Goal: Task Accomplishment & Management: Complete application form

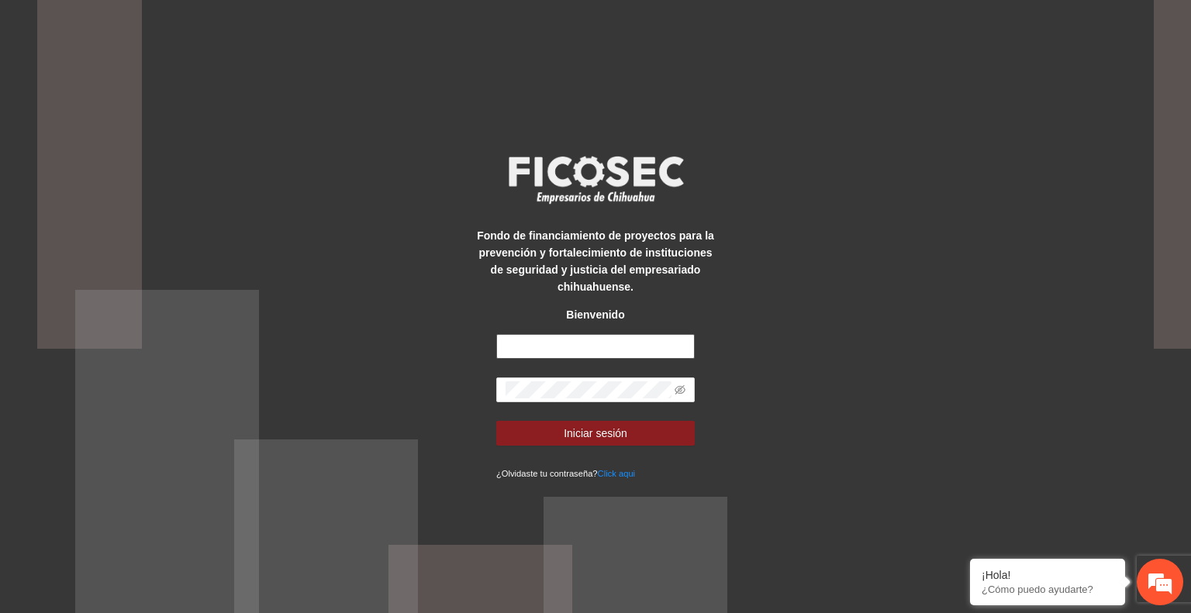
type input "**********"
click at [596, 427] on span "Iniciar sesión" at bounding box center [596, 433] width 64 height 17
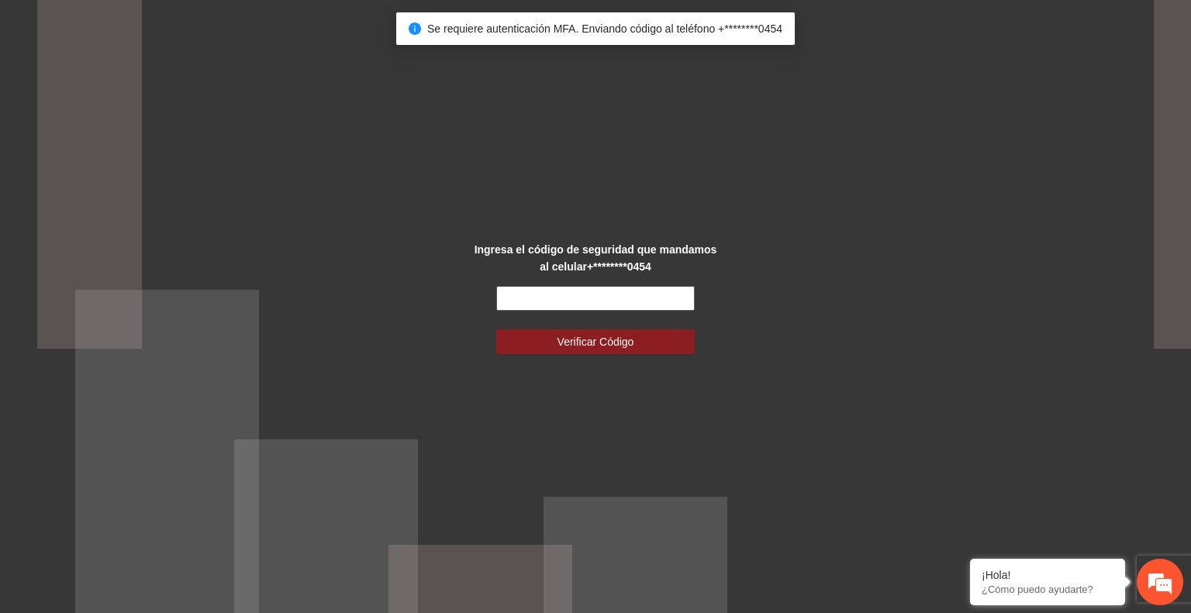
click at [582, 298] on input "text" at bounding box center [595, 298] width 199 height 25
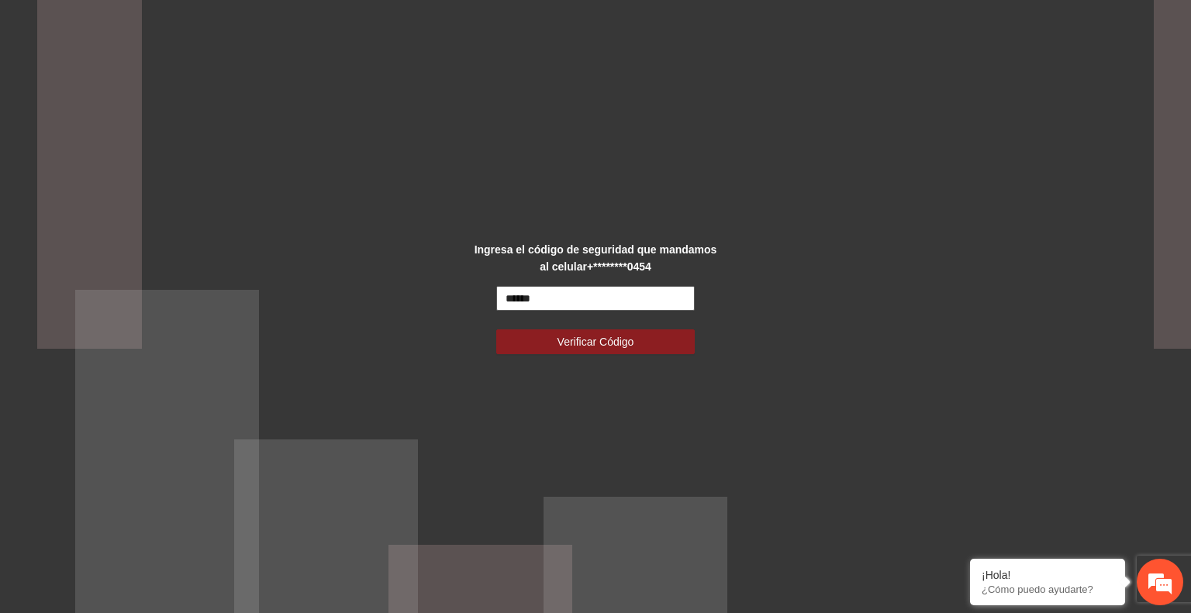
type input "******"
click at [496, 330] on button "Verificar Código" at bounding box center [595, 342] width 199 height 25
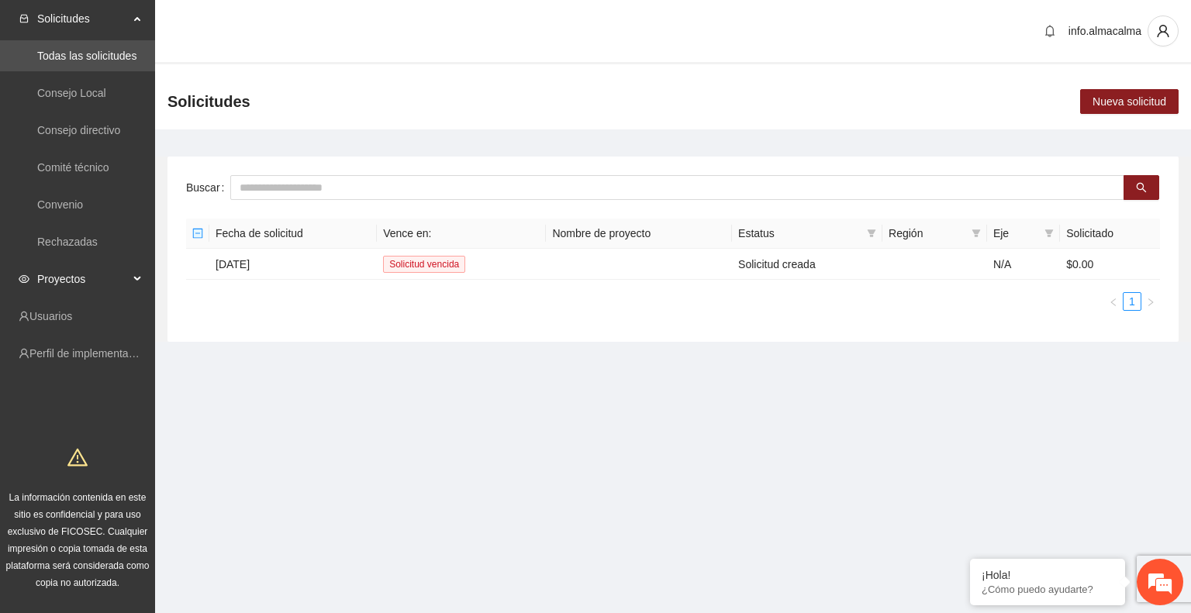
click at [106, 281] on span "Proyectos" at bounding box center [83, 279] width 92 height 31
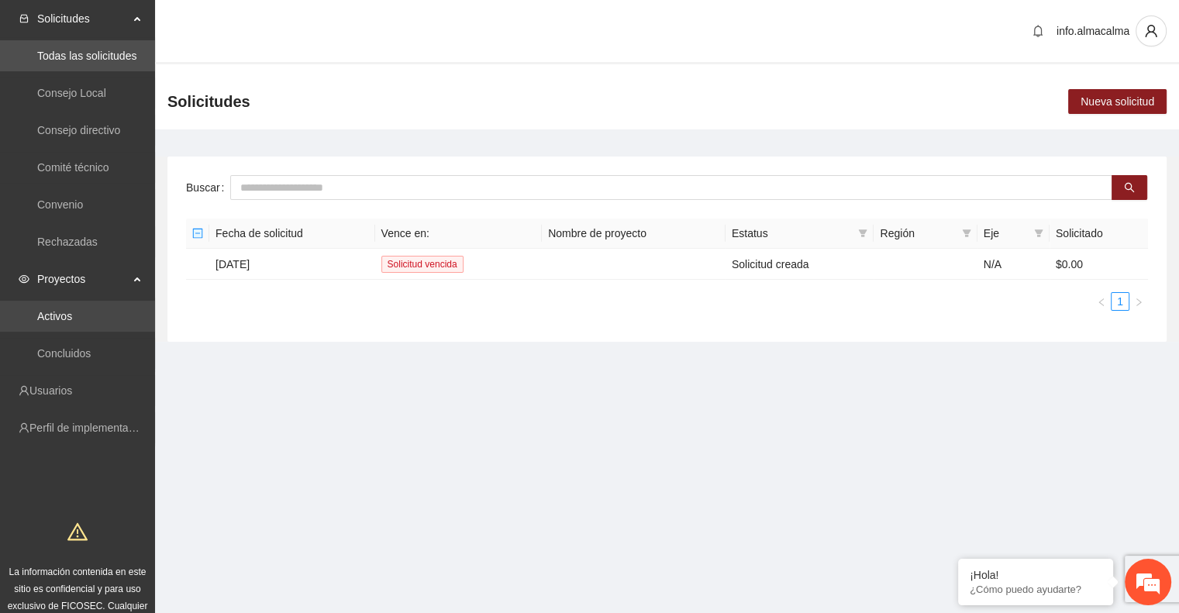
click at [72, 310] on link "Activos" at bounding box center [54, 316] width 35 height 12
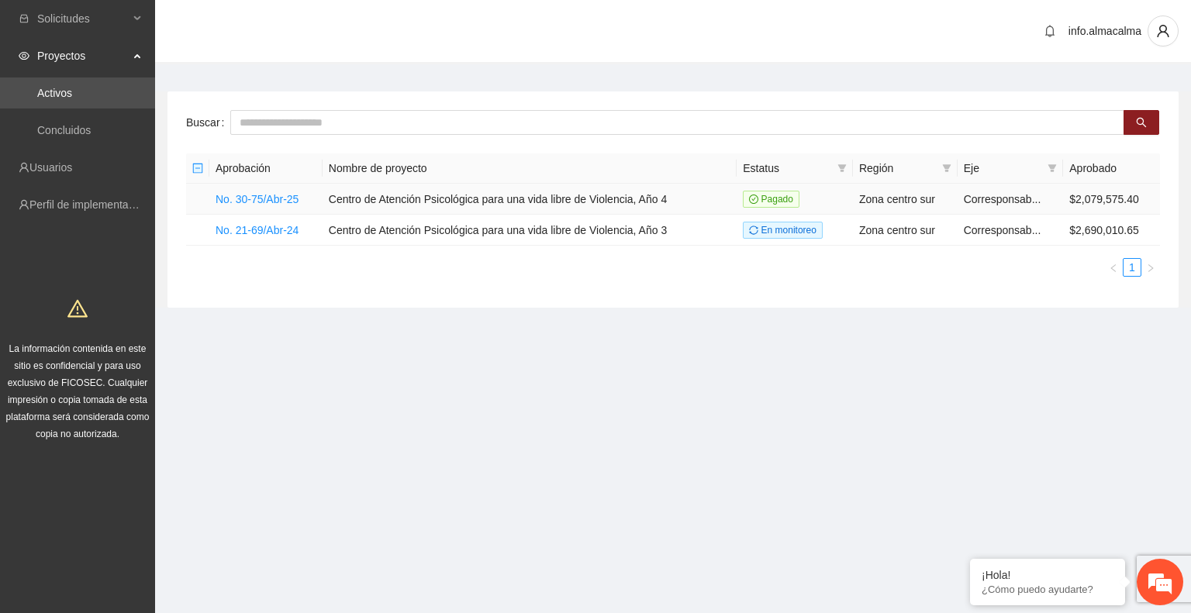
click at [266, 207] on td "No. 30-75/Abr-25" at bounding box center [265, 199] width 113 height 31
click at [257, 196] on link "No. 30-75/Abr-25" at bounding box center [257, 199] width 83 height 12
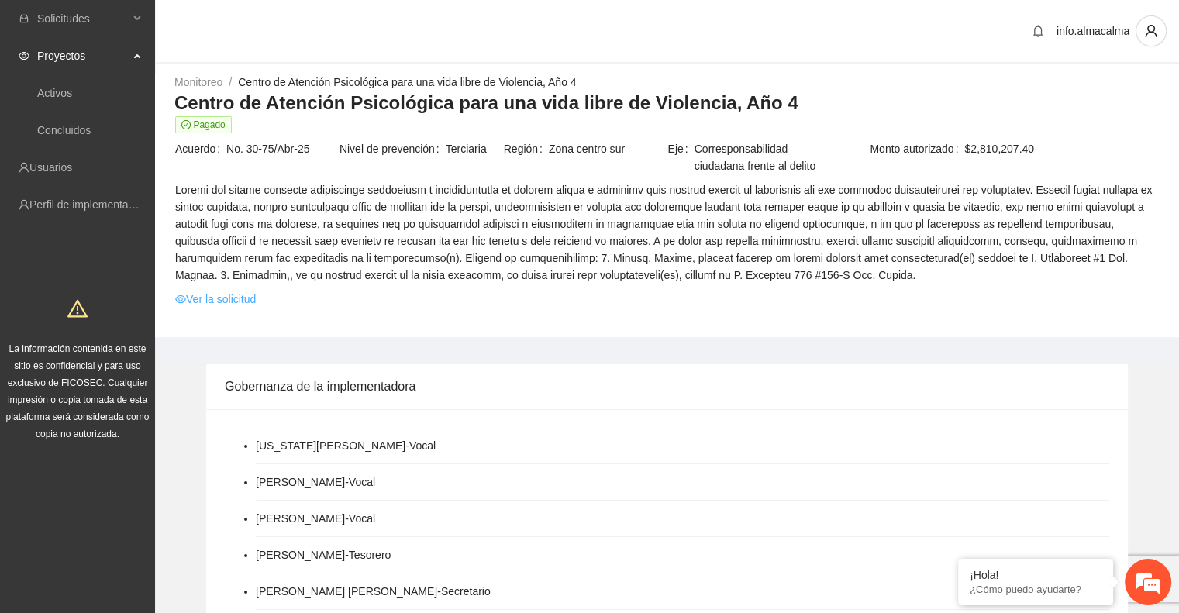
click at [237, 297] on link "Ver la solicitud" at bounding box center [215, 299] width 81 height 17
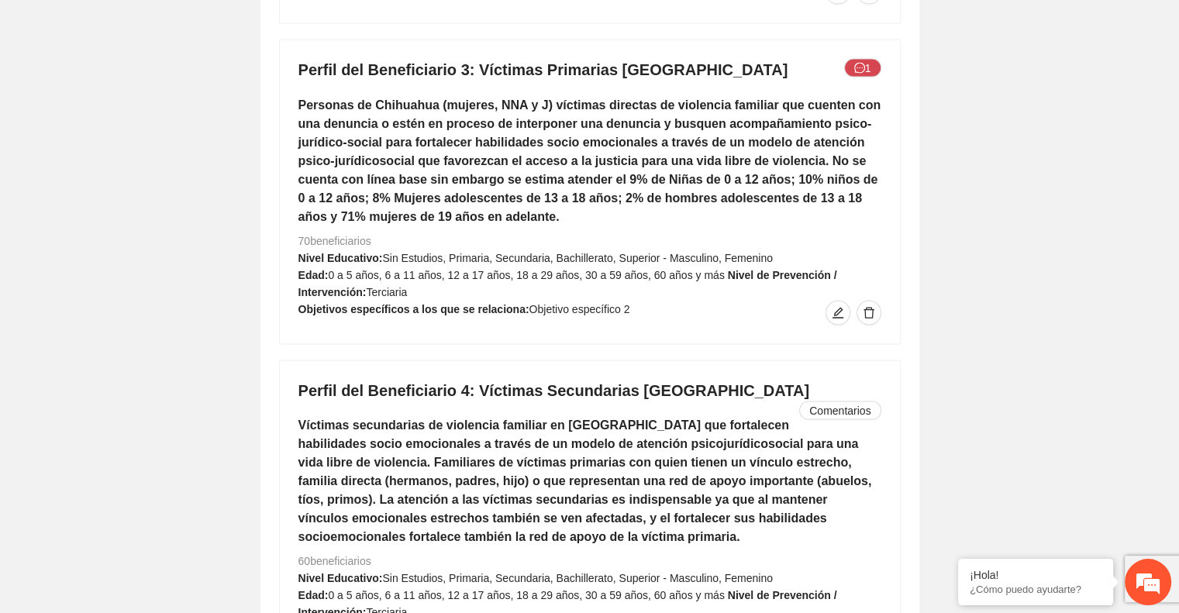
scroll to position [3733, 0]
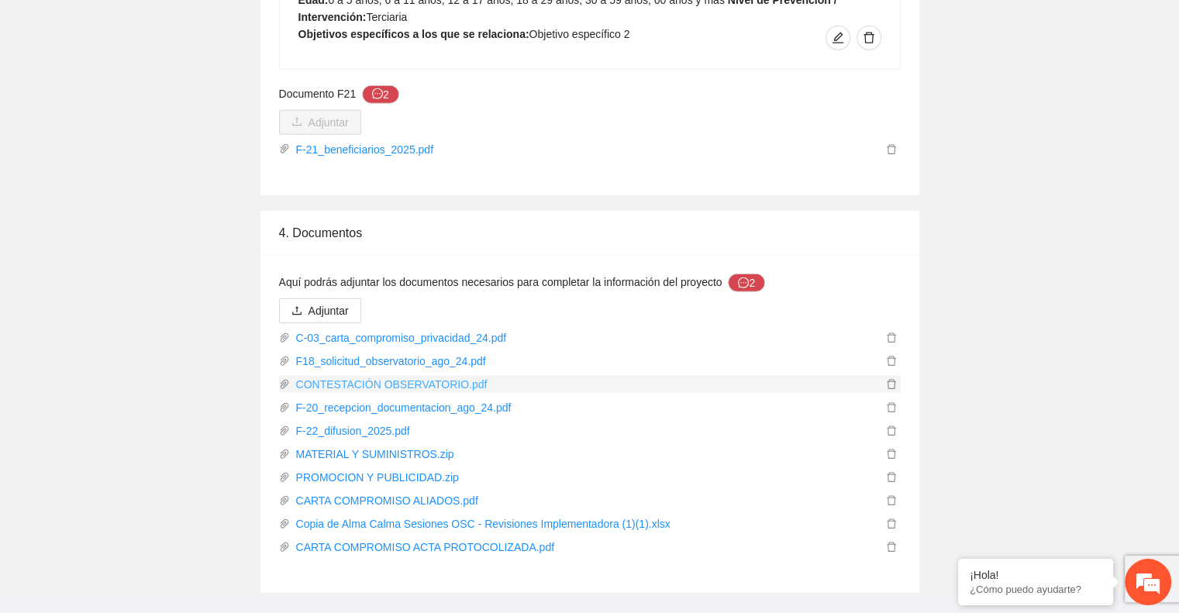
click at [353, 376] on link "CONTESTACIÓN OBSERVATORIO.pdf" at bounding box center [586, 384] width 592 height 17
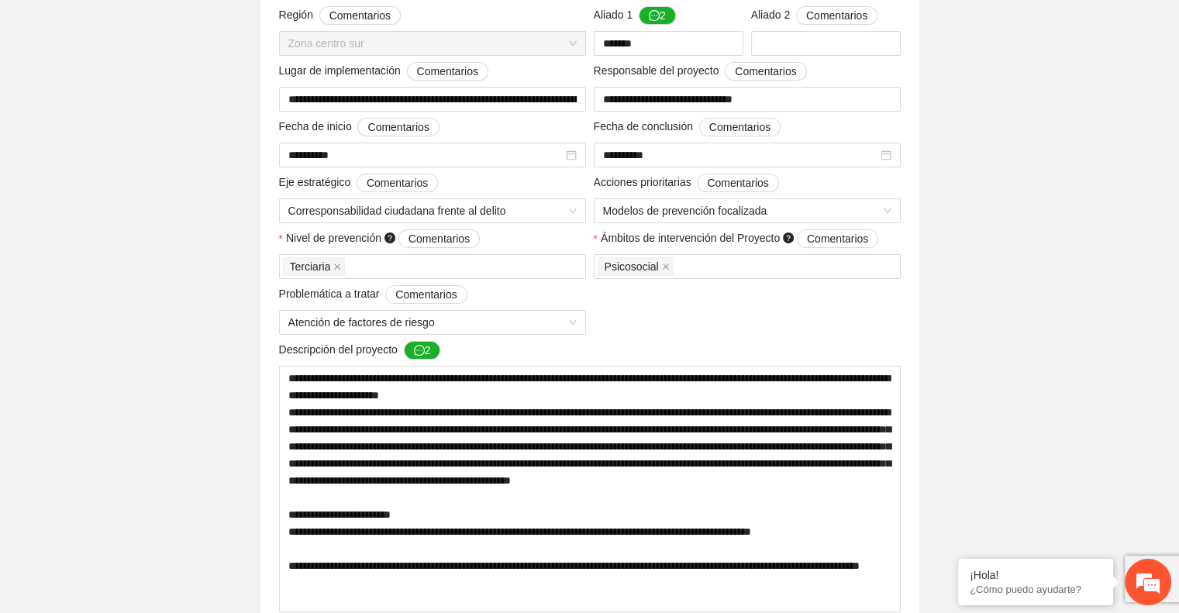
scroll to position [0, 0]
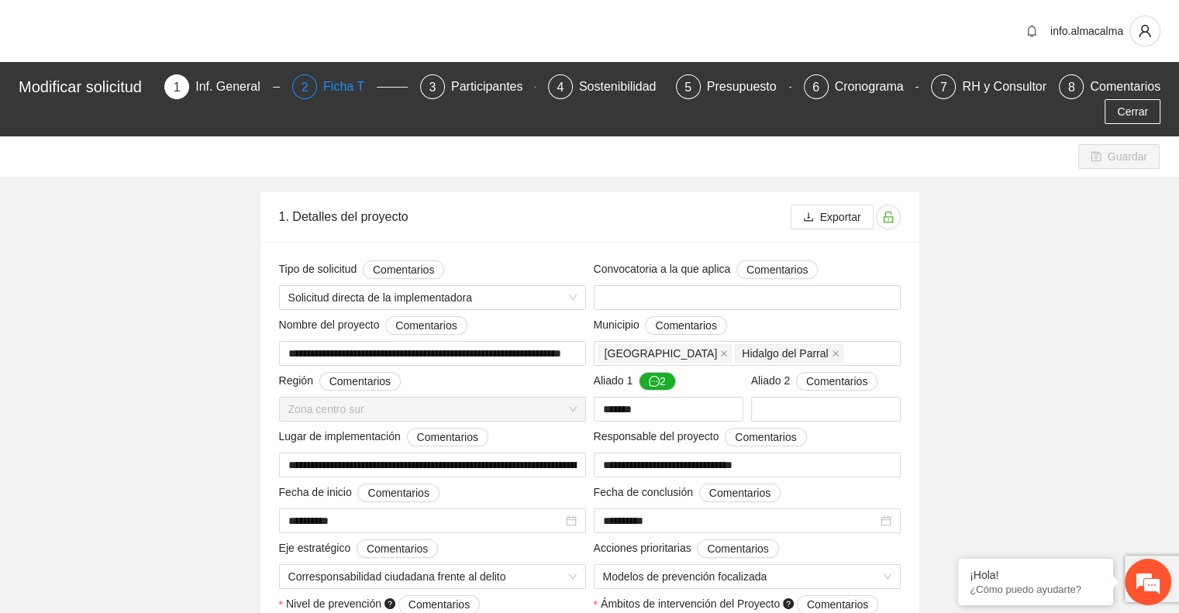
click at [352, 84] on div "Ficha T" at bounding box center [350, 86] width 54 height 25
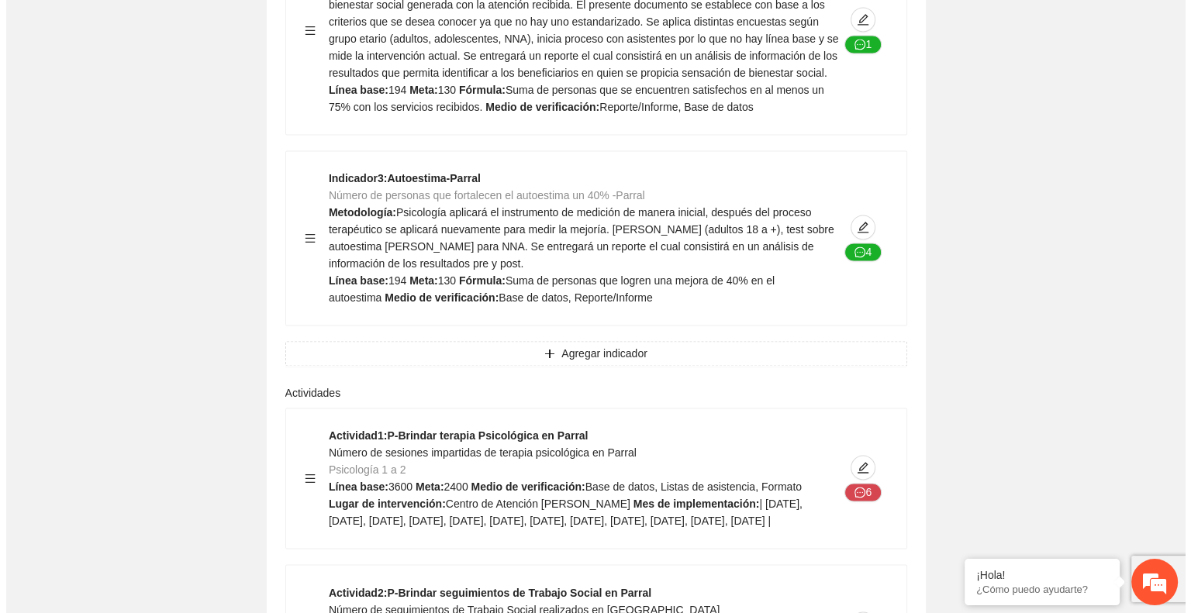
scroll to position [2396, 0]
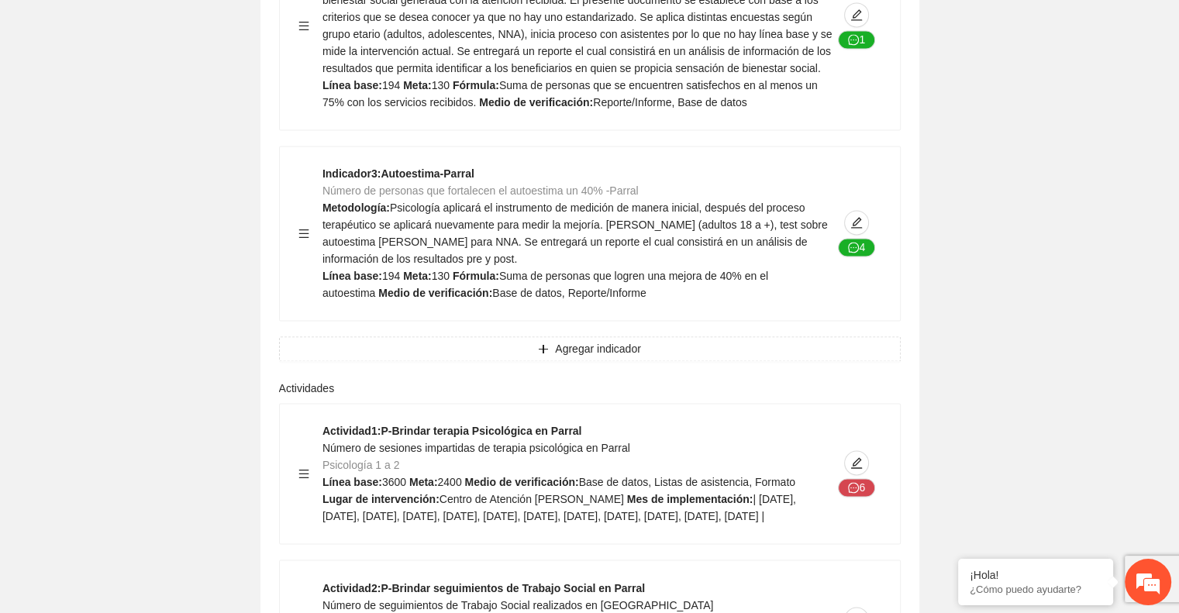
click at [852, 456] on div "6" at bounding box center [857, 474] width 49 height 102
click at [853, 427] on div "6" at bounding box center [857, 474] width 49 height 102
click at [858, 457] on icon "edit" at bounding box center [857, 463] width 12 height 12
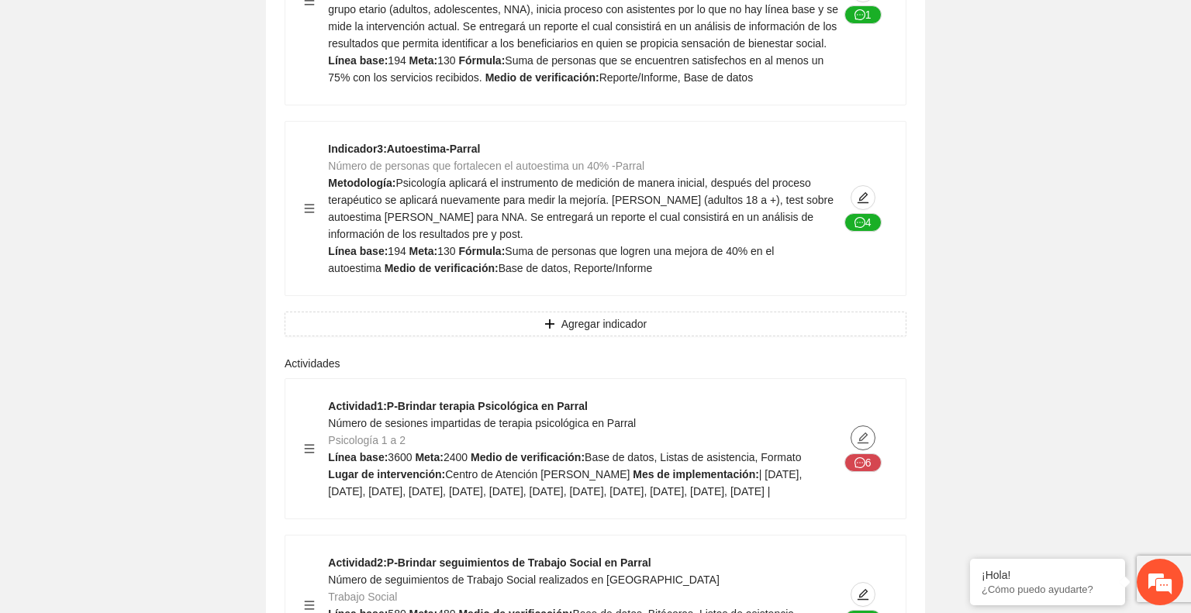
type textarea "**********"
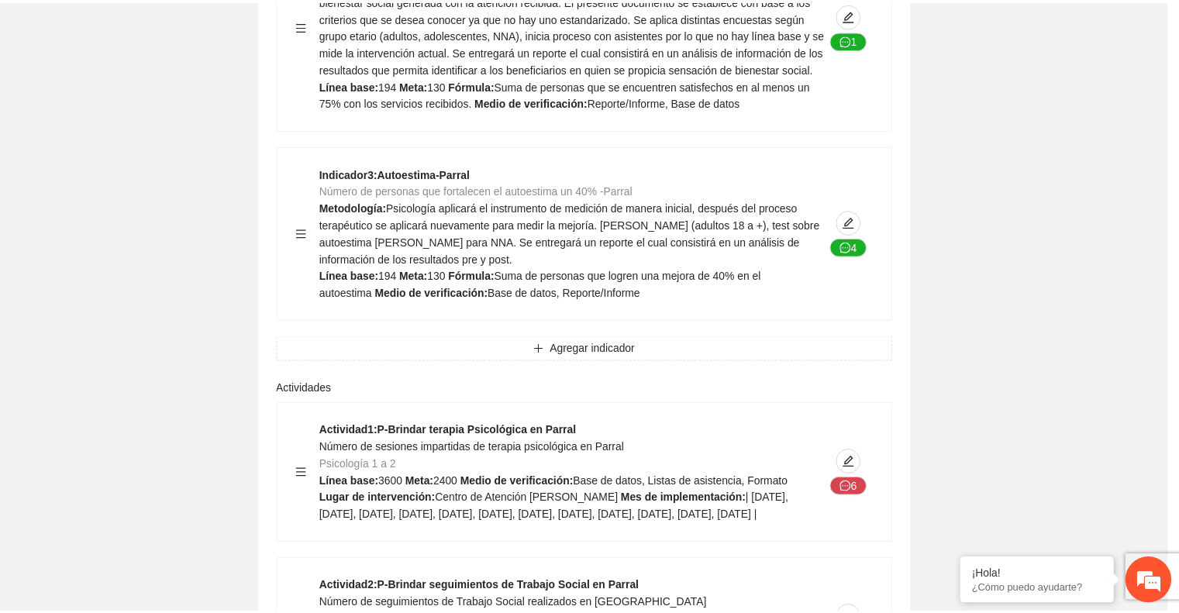
scroll to position [147, 0]
